Goal: Task Accomplishment & Management: Manage account settings

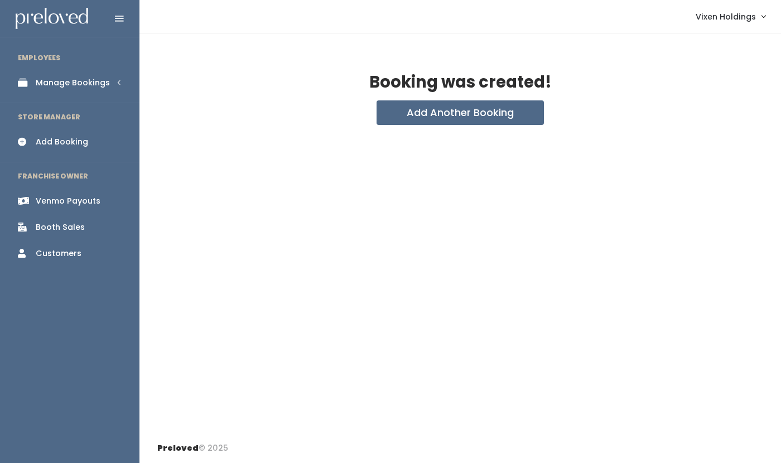
click at [62, 87] on div "Manage Bookings" at bounding box center [73, 83] width 74 height 12
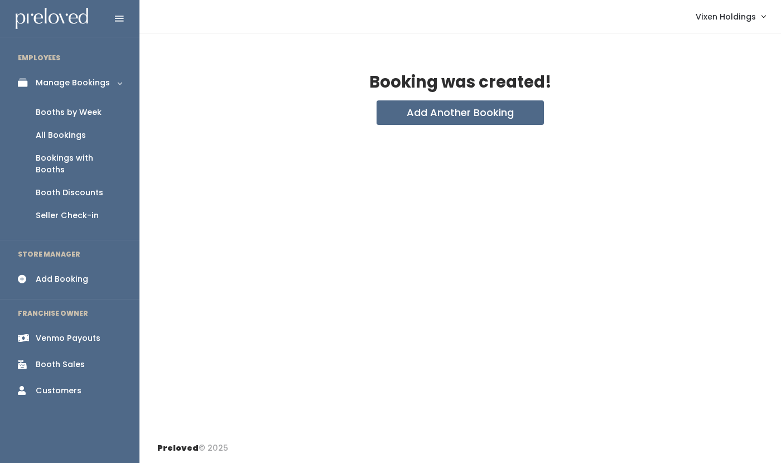
click at [64, 114] on div "Booths by Week" at bounding box center [69, 113] width 66 height 12
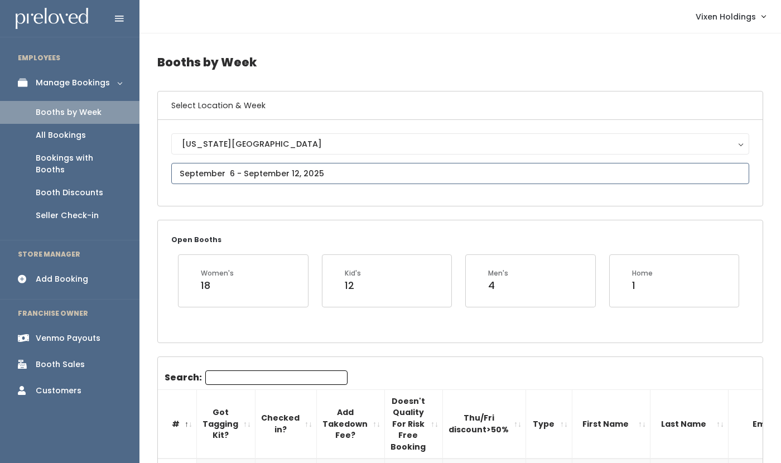
click at [178, 176] on input "text" at bounding box center [460, 173] width 578 height 21
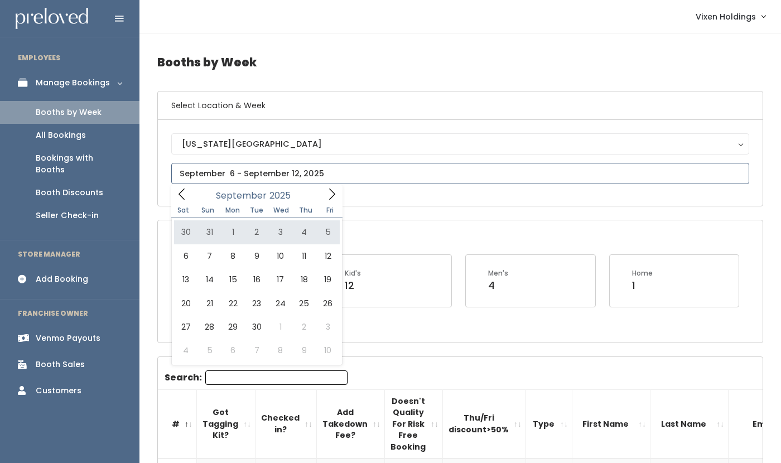
type input "[DATE] to [DATE]"
